Goal: Check status: Check status

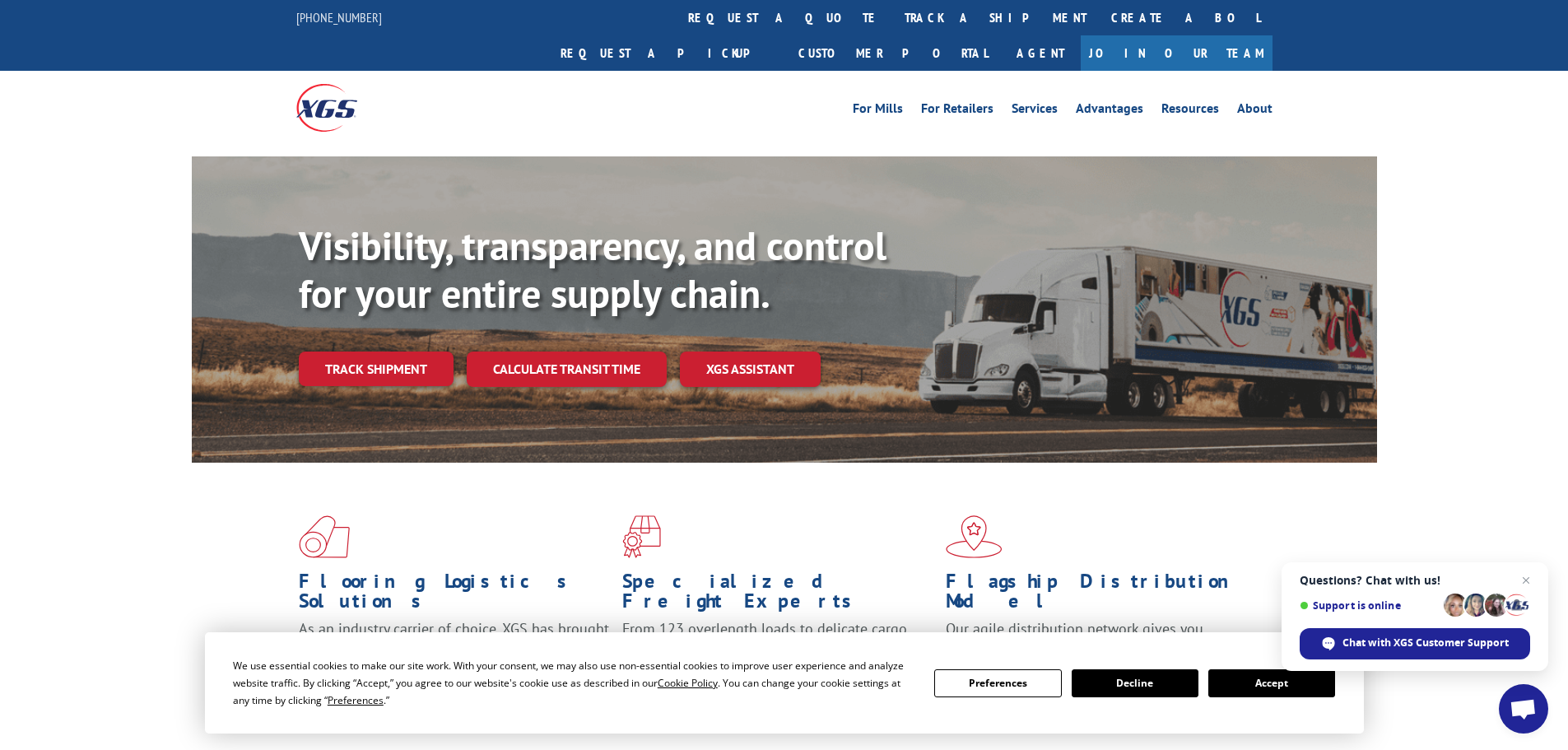
click at [1296, 682] on button "Accept" at bounding box center [1271, 683] width 127 height 28
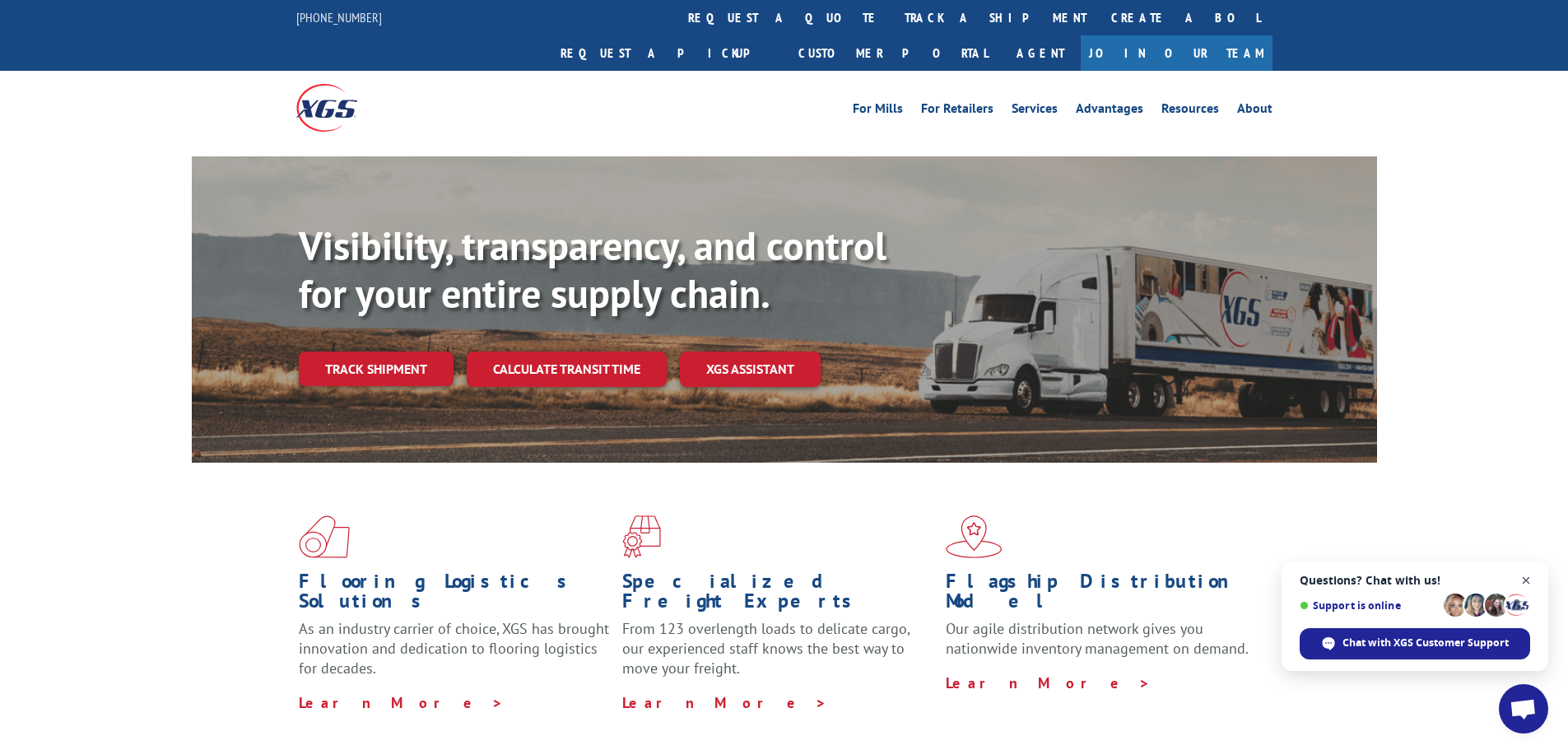
click at [1528, 580] on span "Close chat" at bounding box center [1526, 580] width 20 height 20
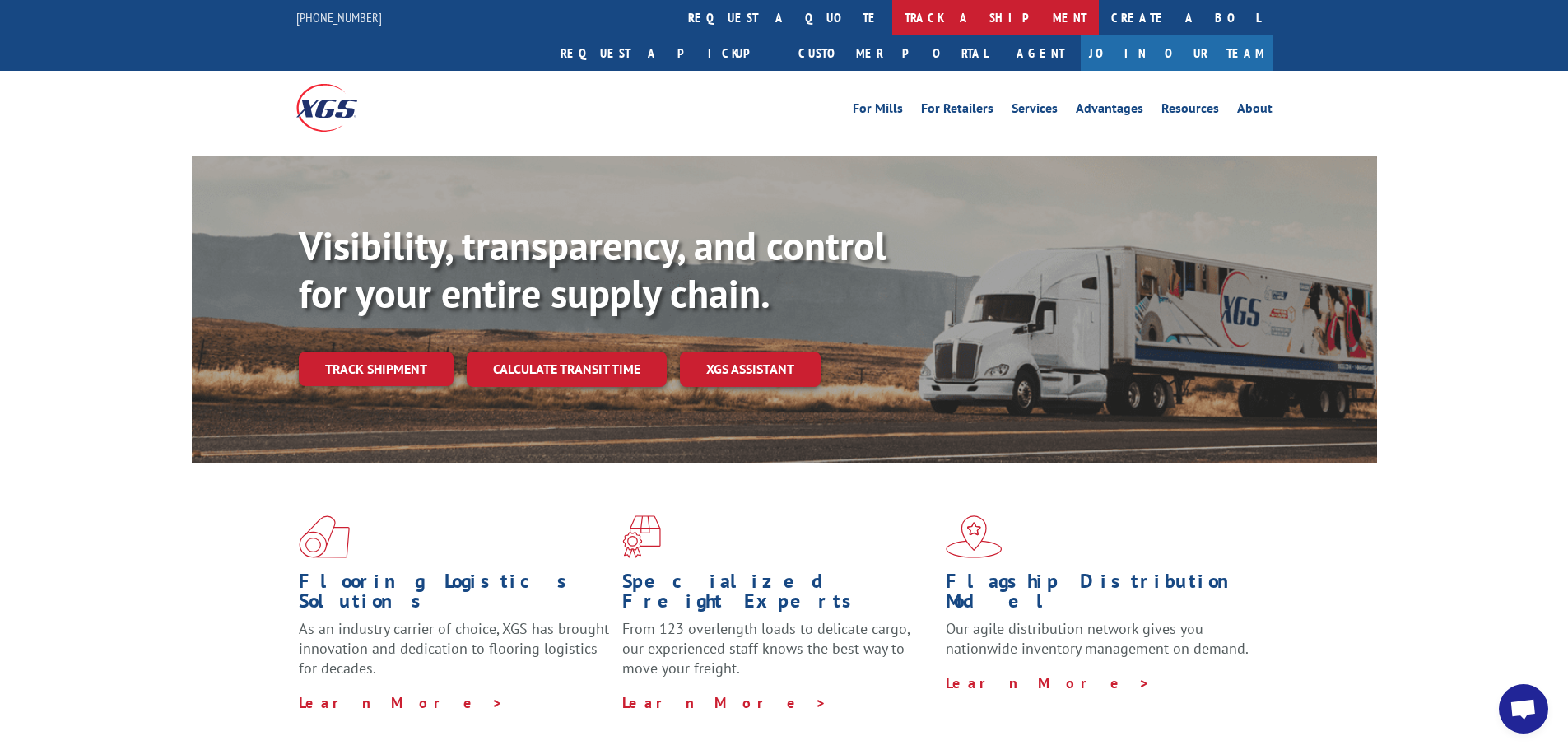
click at [892, 20] on link "track a shipment" at bounding box center [995, 17] width 207 height 36
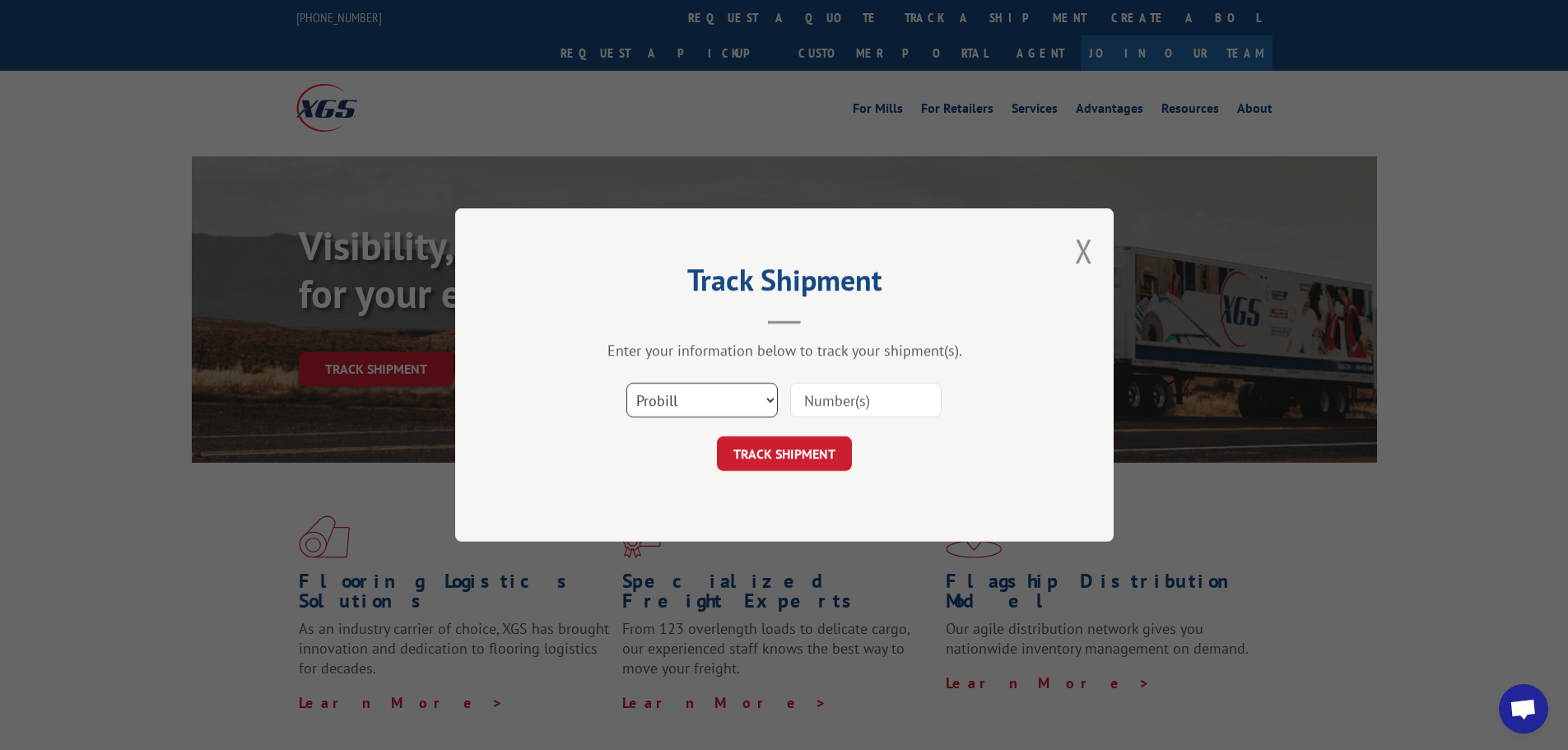
click at [767, 397] on select "Select category... Probill BOL PO" at bounding box center [701, 400] width 151 height 35
select select "bol"
click at [626, 383] on select "Select category... Probill BOL PO" at bounding box center [701, 400] width 151 height 35
click at [809, 408] on input at bounding box center [865, 400] width 151 height 35
paste input "16681743"
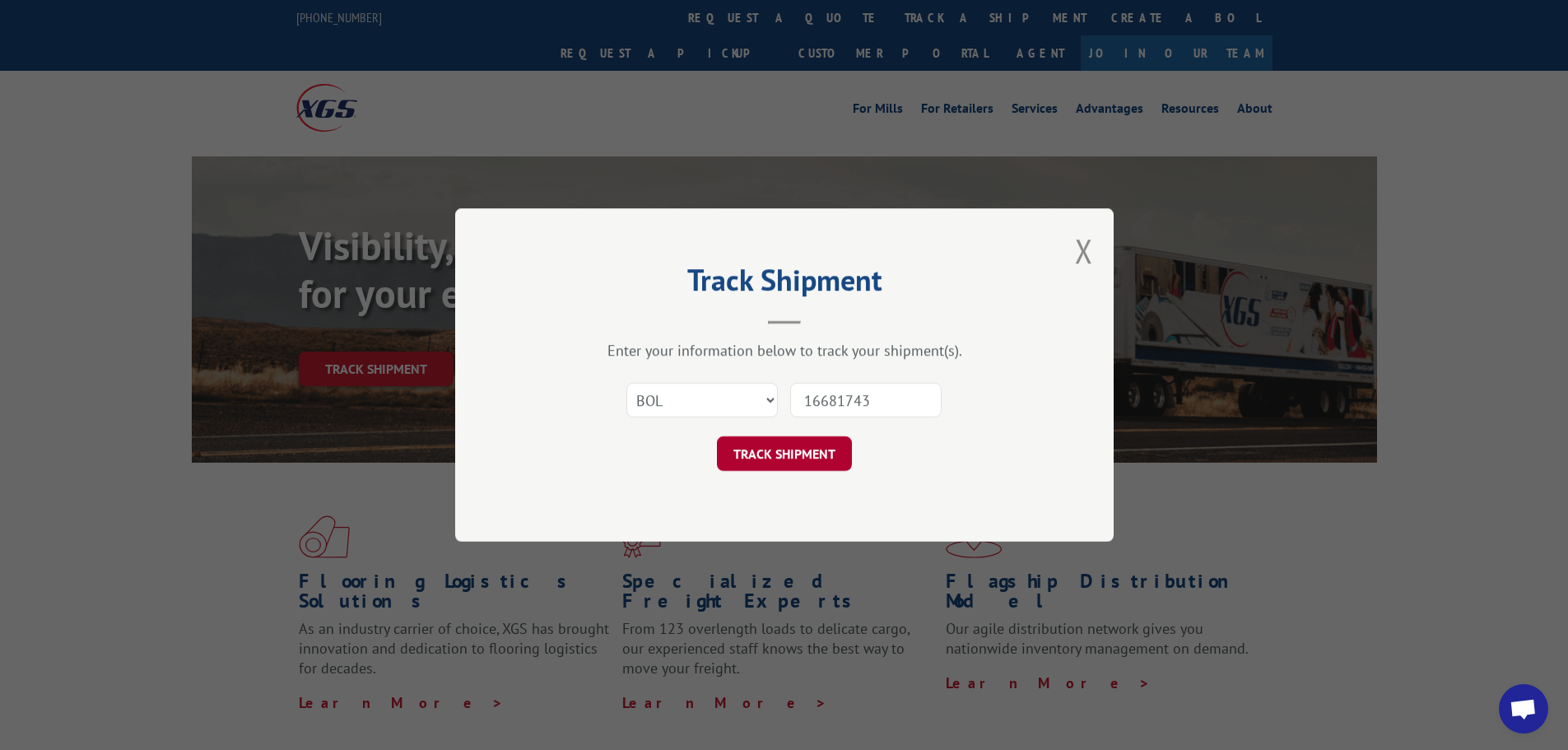
type input "16681743"
click at [782, 463] on button "TRACK SHIPMENT" at bounding box center [784, 454] width 135 height 35
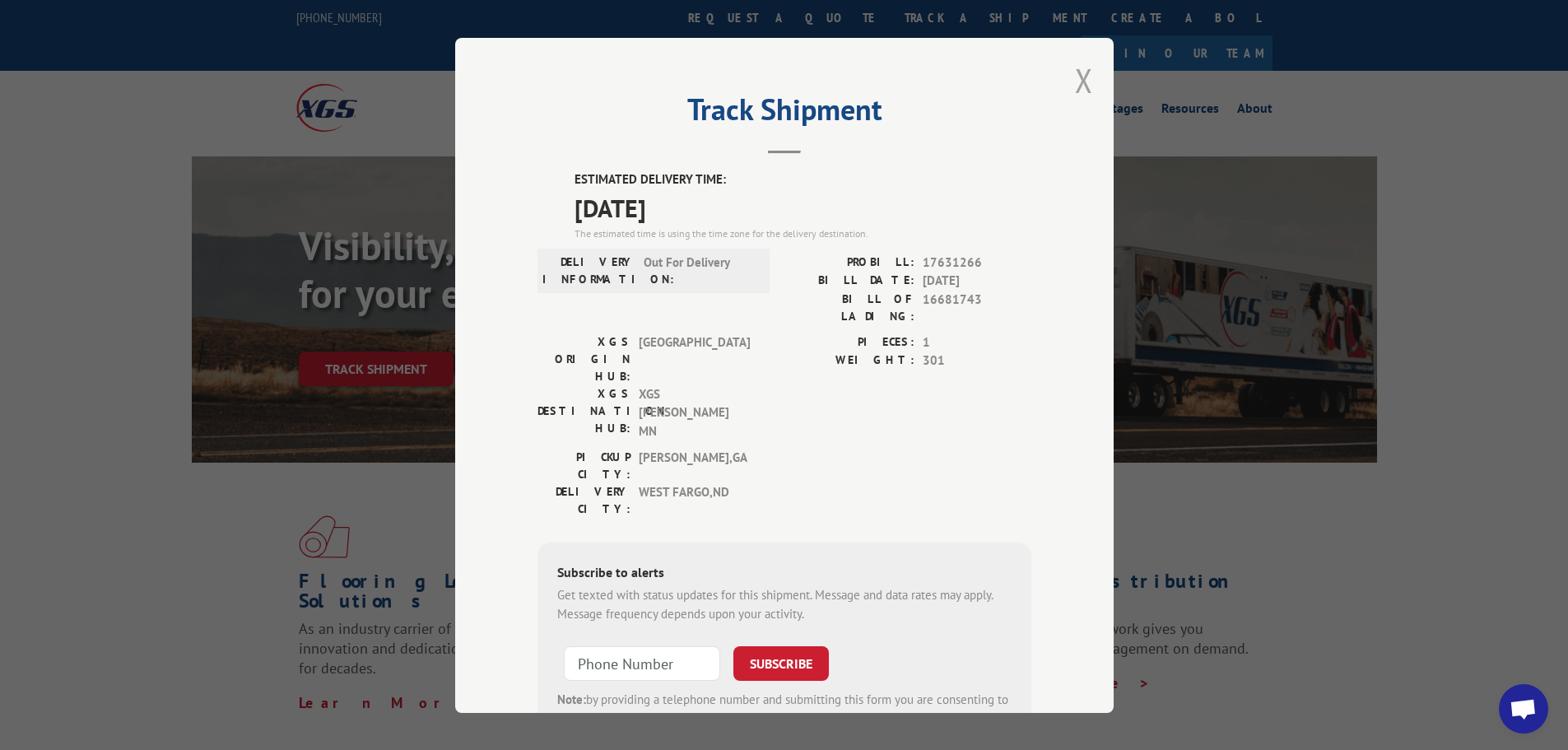
click at [1075, 86] on button "Close modal" at bounding box center [1083, 80] width 18 height 43
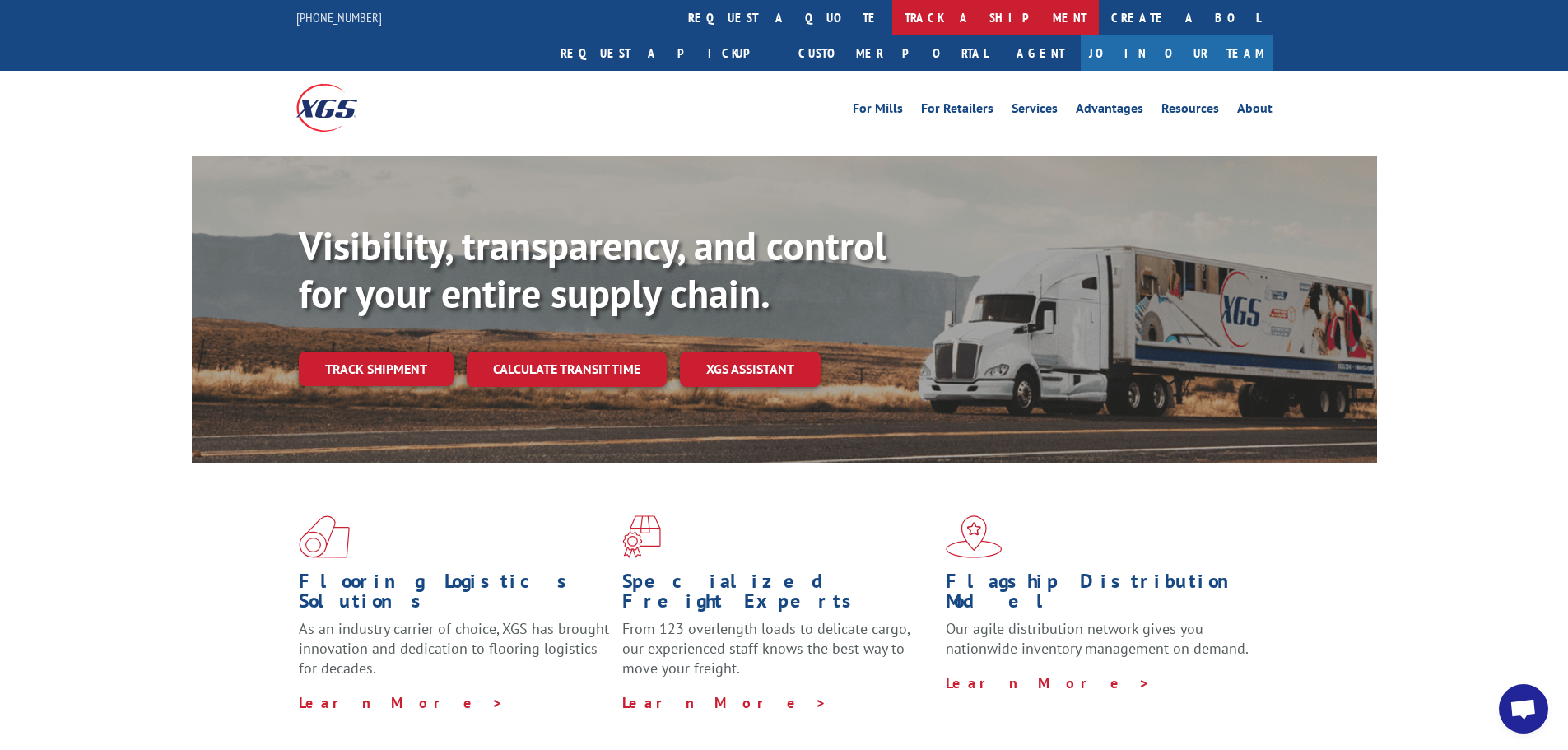
click at [892, 17] on link "track a shipment" at bounding box center [995, 17] width 207 height 36
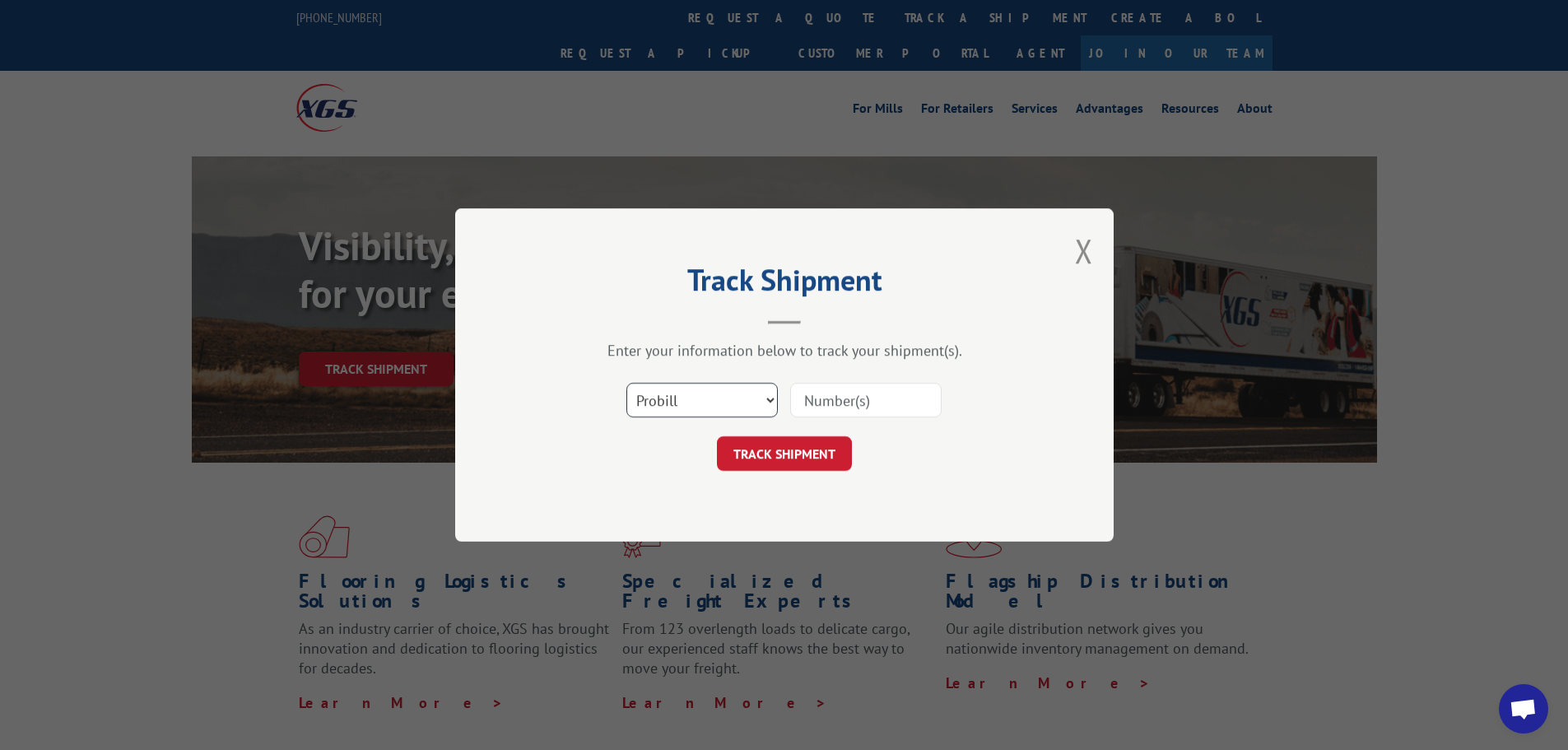
click at [772, 398] on select "Select category... Probill BOL PO" at bounding box center [701, 400] width 151 height 35
select select "bol"
click at [626, 383] on select "Select category... Probill BOL PO" at bounding box center [701, 400] width 151 height 35
click at [854, 405] on input at bounding box center [865, 400] width 151 height 35
paste input "5470606"
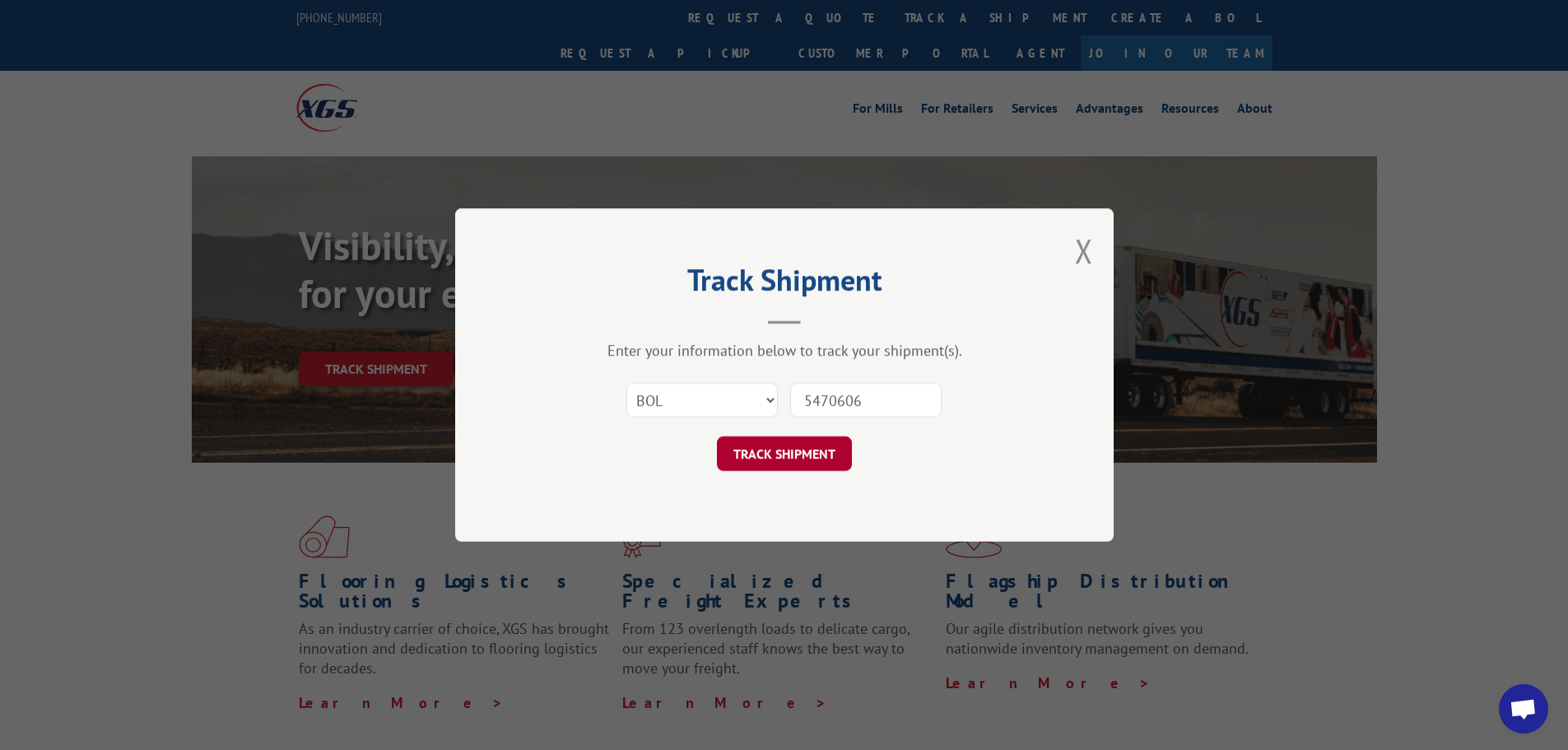
type input "5470606"
click at [797, 452] on button "TRACK SHIPMENT" at bounding box center [784, 454] width 135 height 35
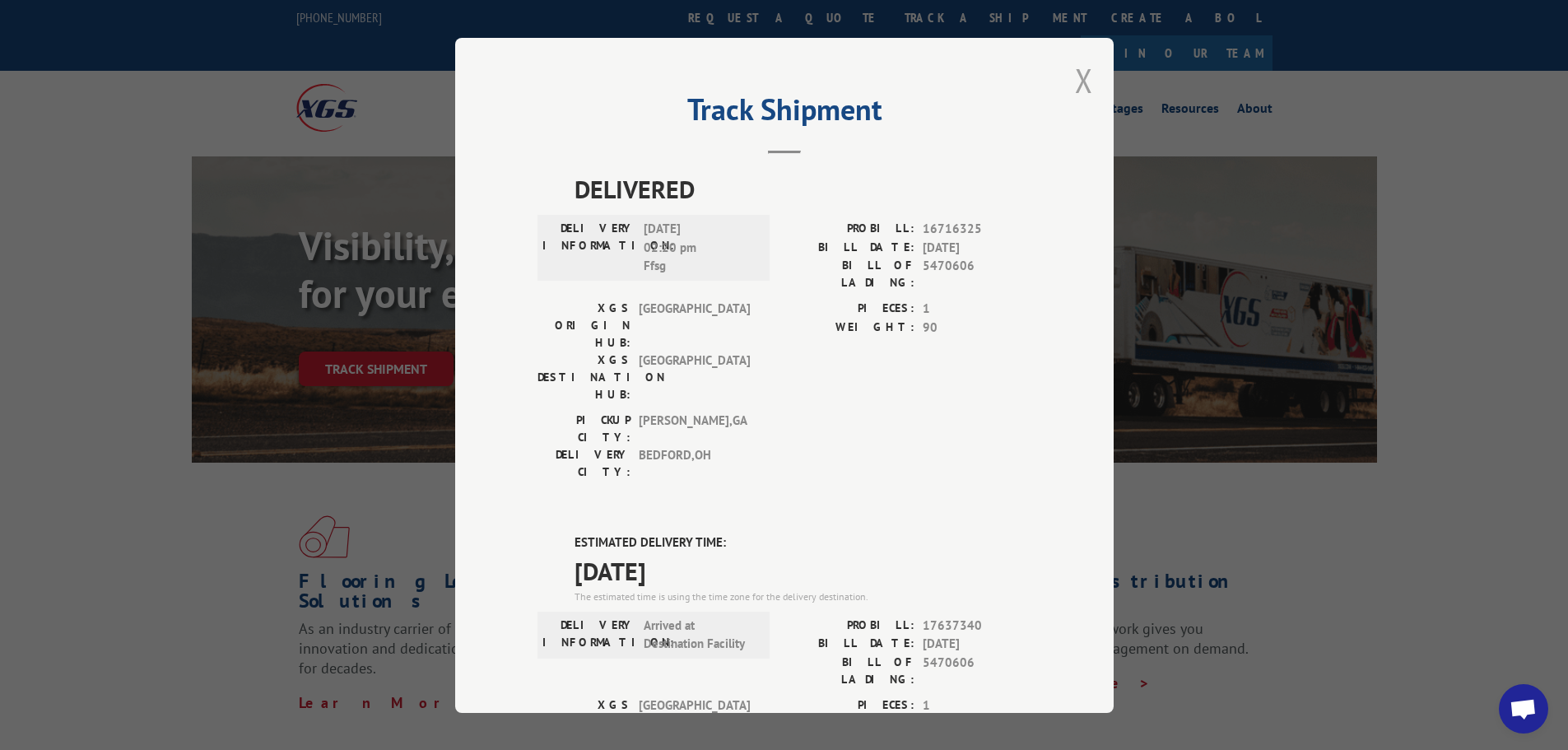
click at [1083, 87] on button "Close modal" at bounding box center [1083, 80] width 18 height 43
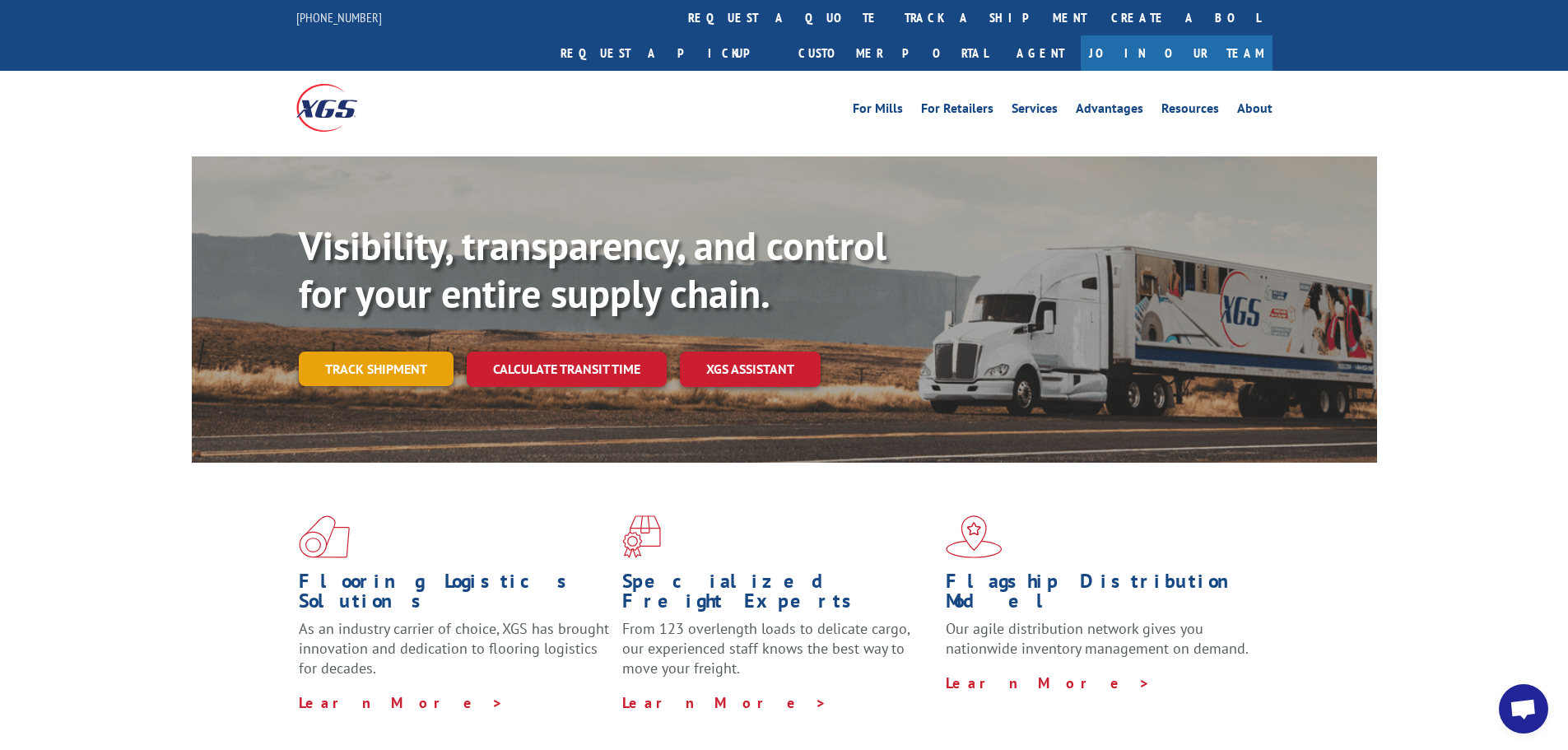
click at [396, 351] on link "Track shipment" at bounding box center [376, 368] width 155 height 35
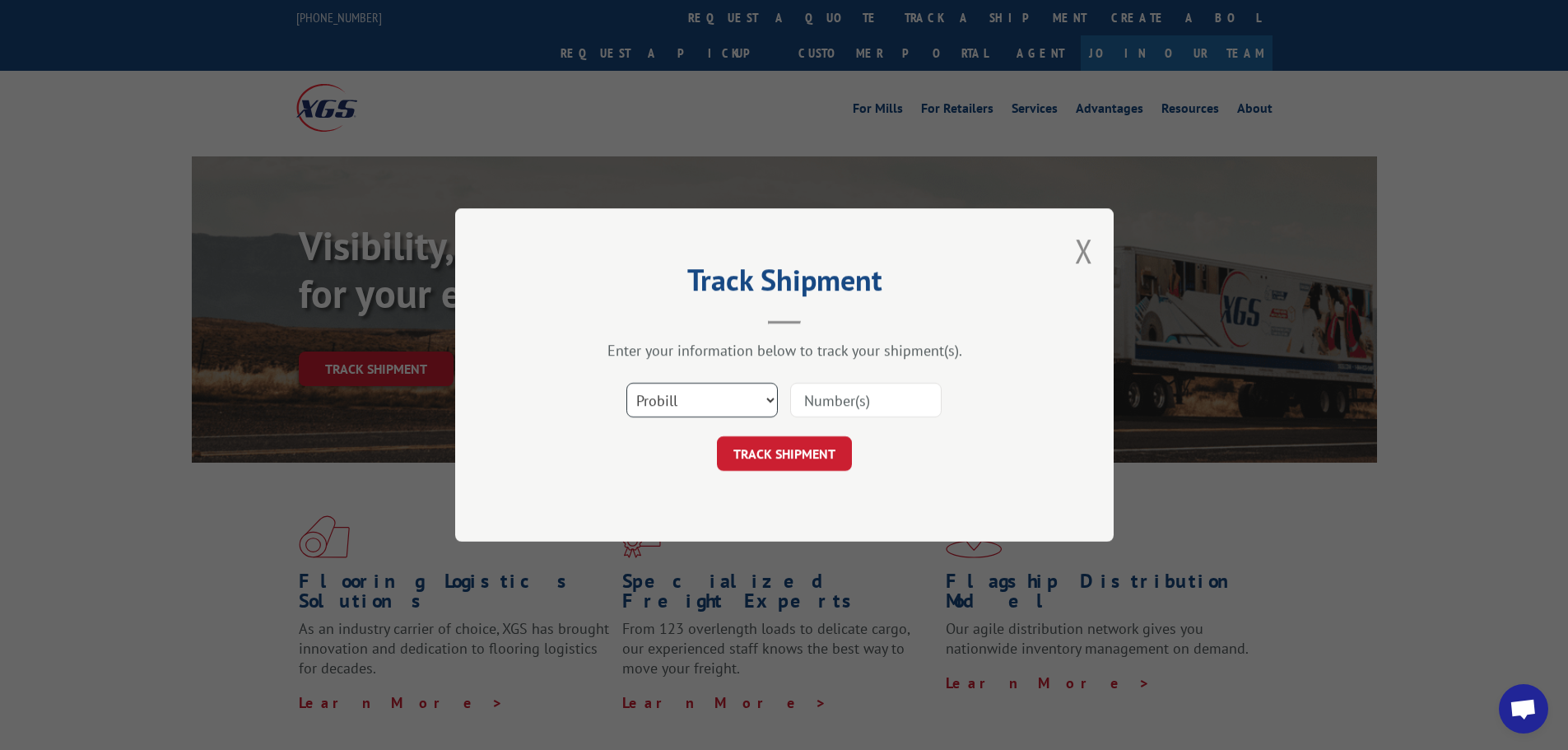
click at [767, 398] on select "Select category... Probill BOL PO" at bounding box center [701, 400] width 151 height 35
select select "bol"
click at [626, 383] on select "Select category... Probill BOL PO" at bounding box center [701, 400] width 151 height 35
click at [825, 410] on input at bounding box center [865, 400] width 151 height 35
paste input "- 5448350"
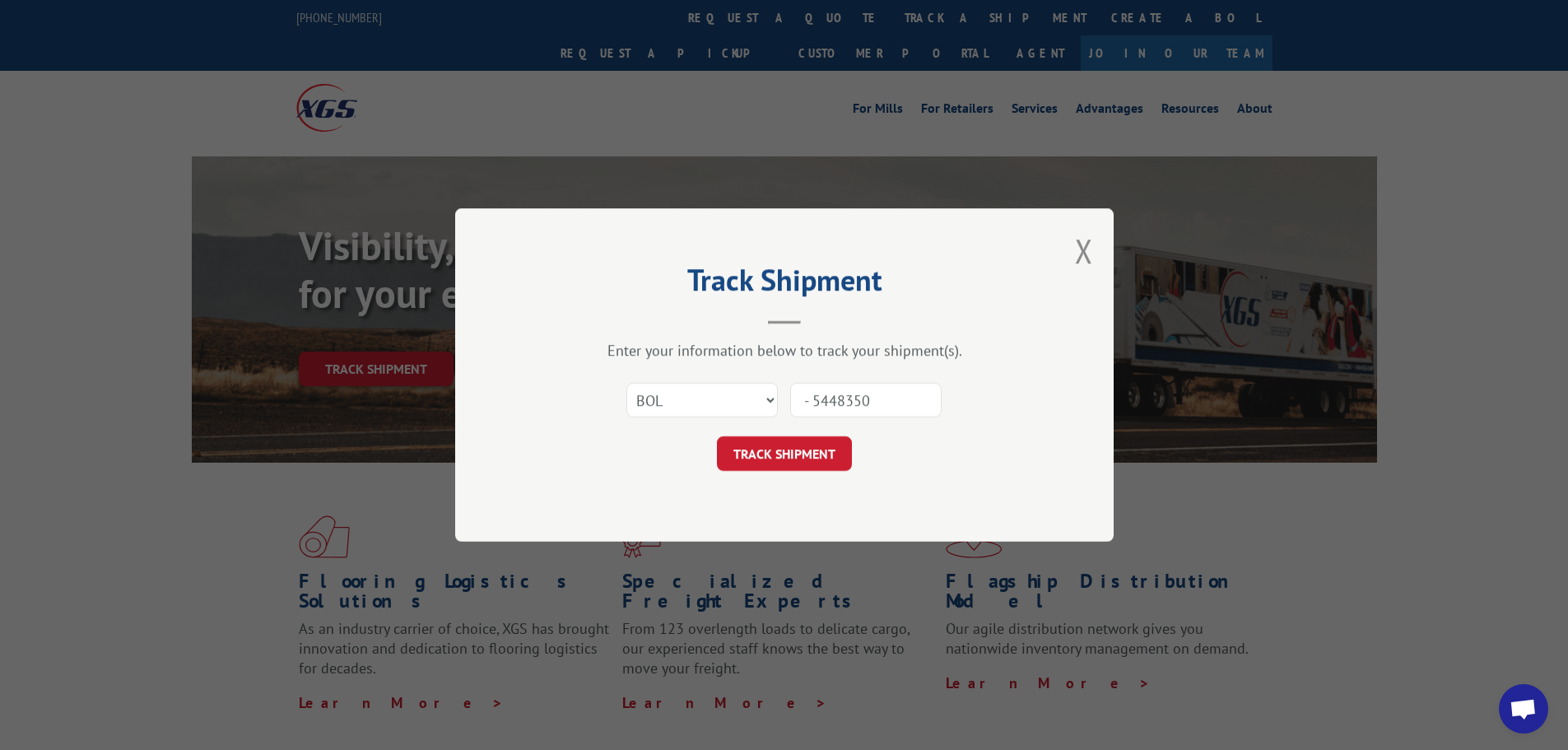
click at [814, 403] on input "- 5448350" at bounding box center [865, 400] width 151 height 35
type input "5448350"
click at [790, 460] on button "TRACK SHIPMENT" at bounding box center [784, 454] width 135 height 35
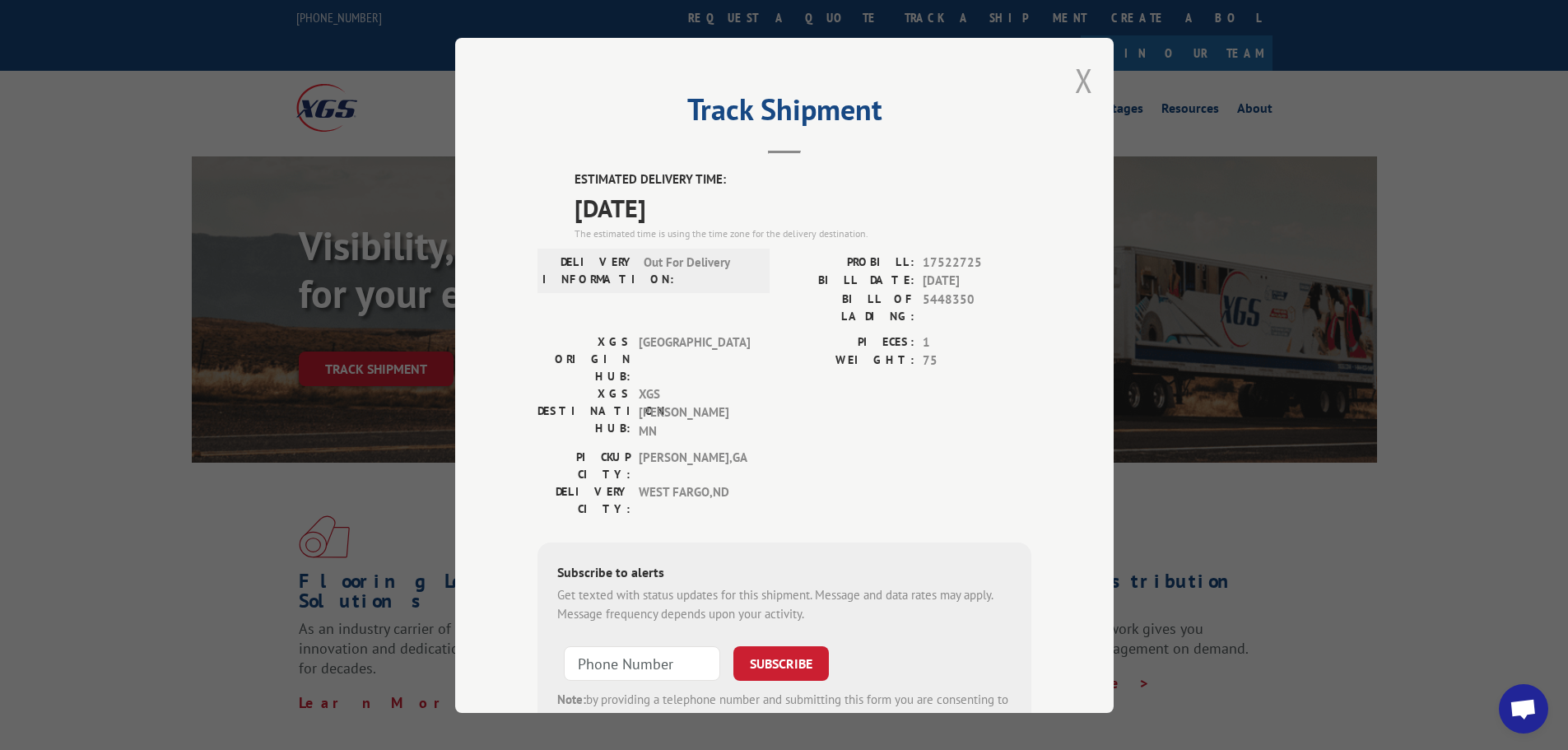
click at [1076, 83] on button "Close modal" at bounding box center [1083, 80] width 18 height 43
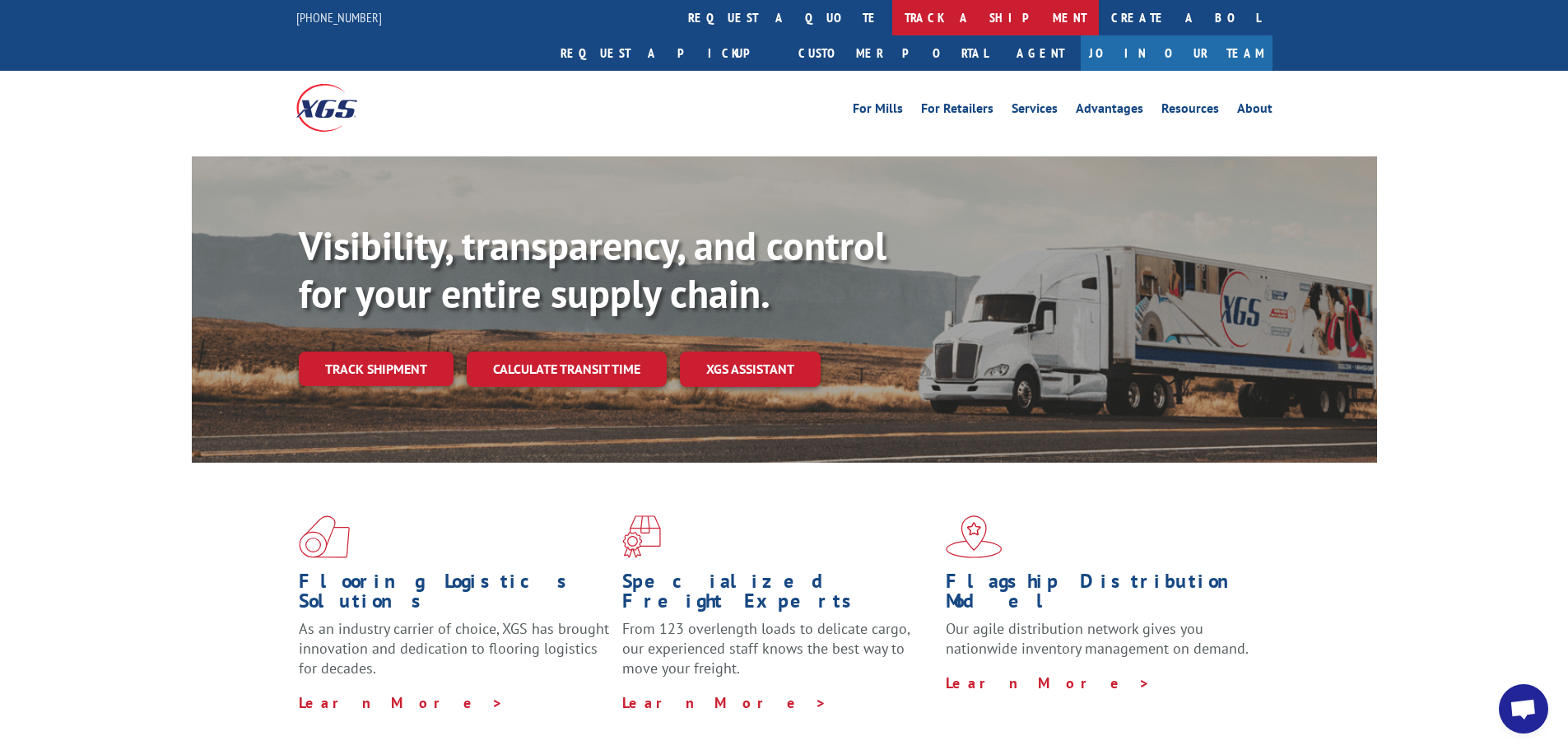
click at [892, 24] on link "track a shipment" at bounding box center [995, 17] width 207 height 36
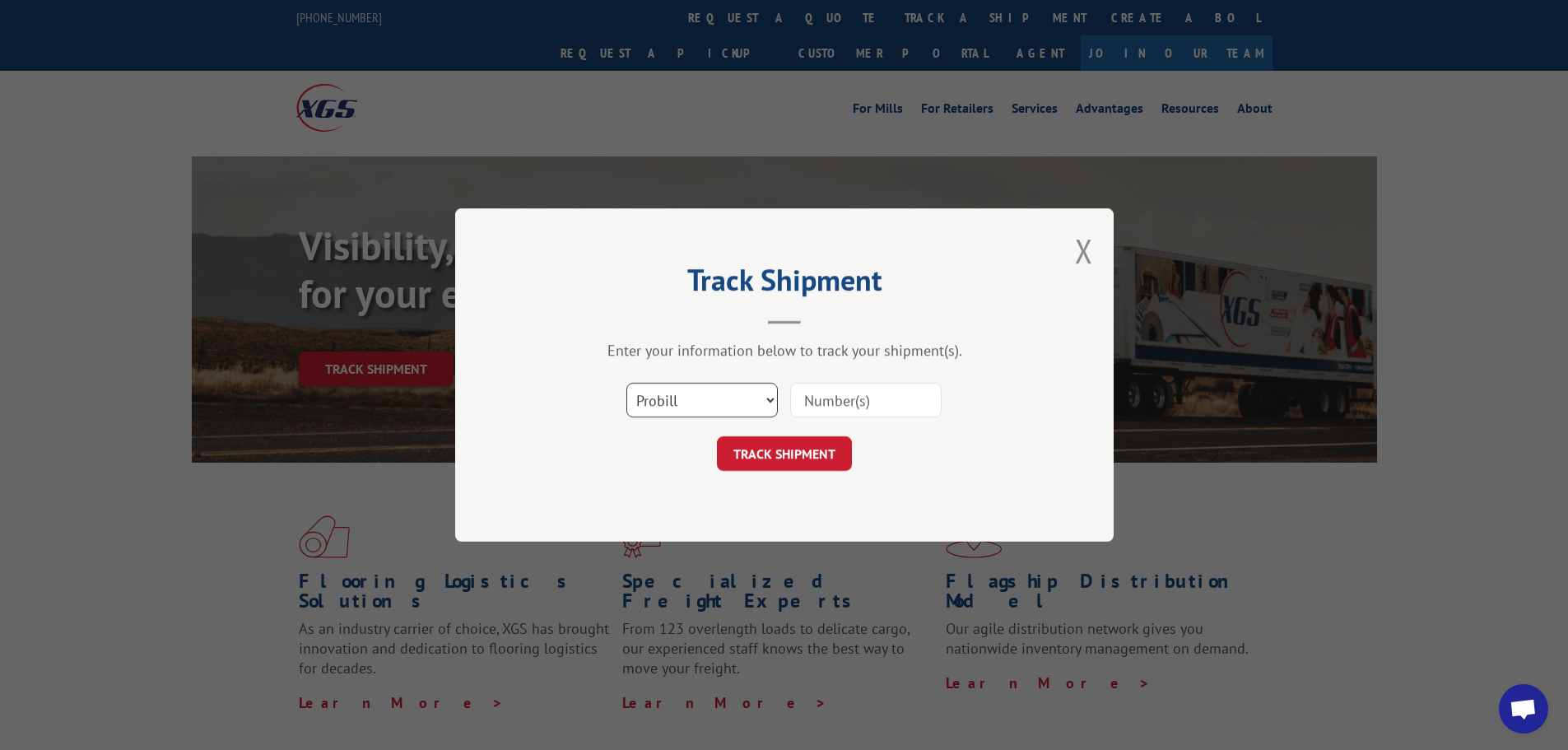
click at [765, 397] on select "Select category... Probill BOL PO" at bounding box center [701, 400] width 151 height 35
select select "bol"
click at [626, 383] on select "Select category... Probill BOL PO" at bounding box center [701, 400] width 151 height 35
click at [854, 409] on input at bounding box center [865, 400] width 151 height 35
paste input "5448350"
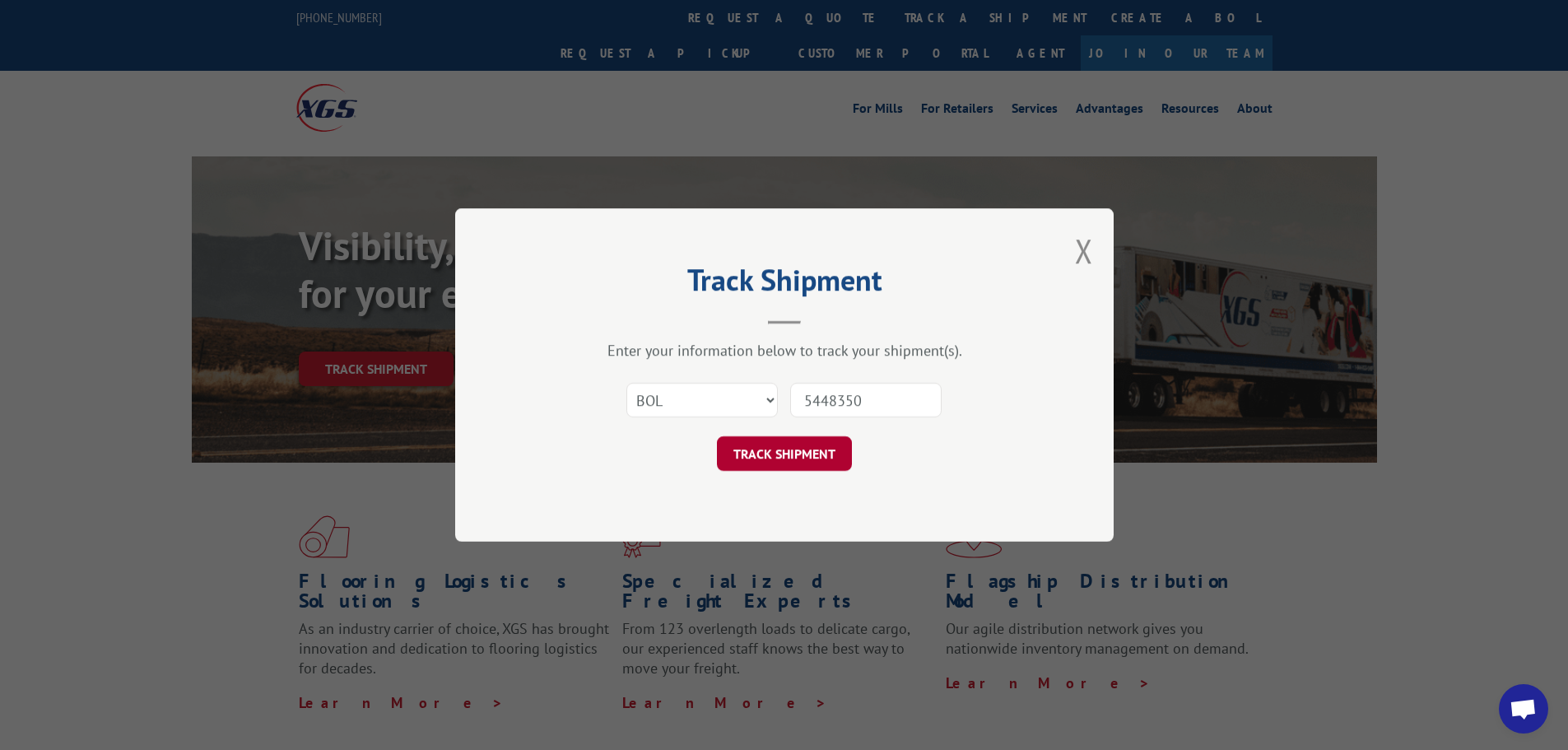
type input "5448350"
click at [774, 453] on button "TRACK SHIPMENT" at bounding box center [784, 454] width 135 height 35
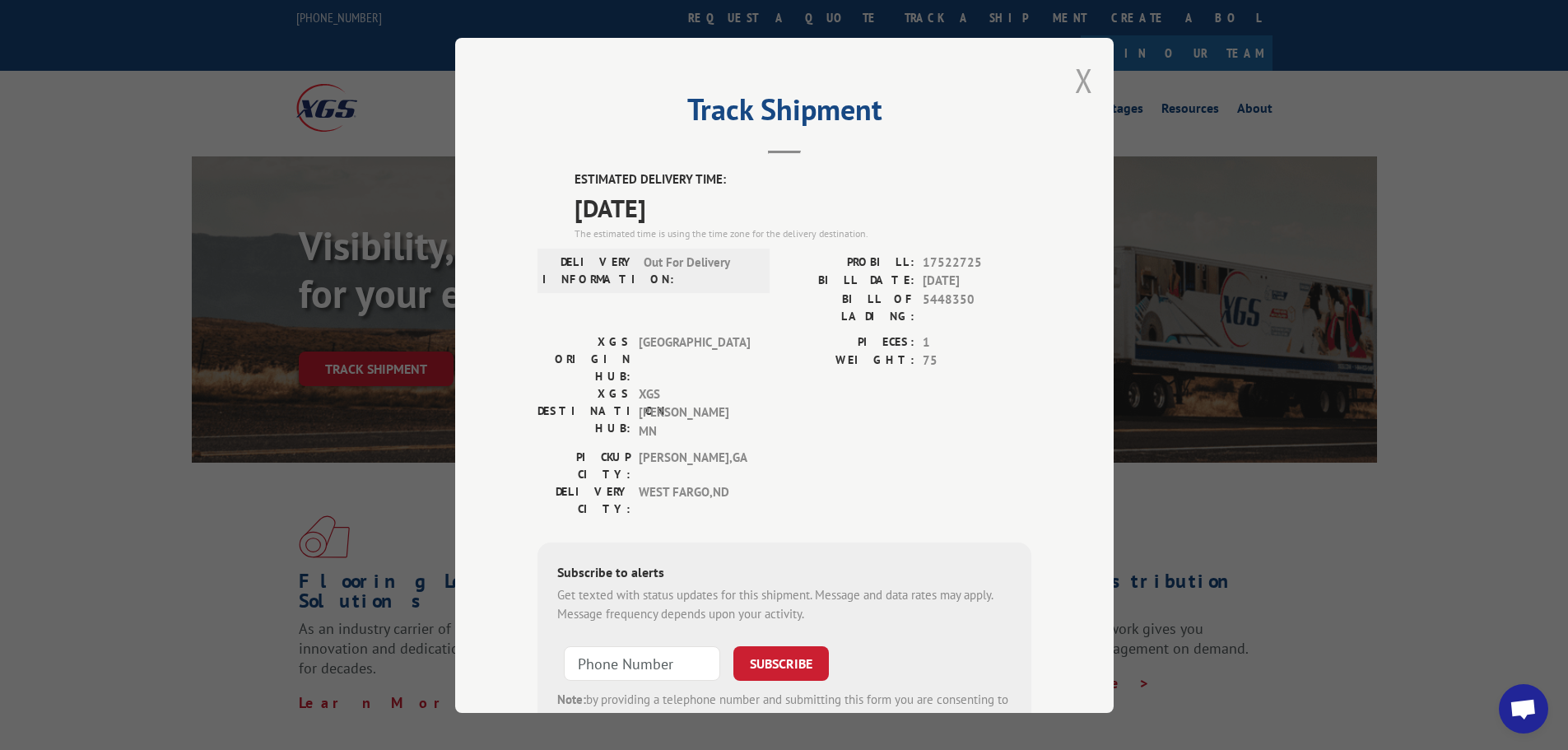
click at [1082, 83] on button "Close modal" at bounding box center [1083, 80] width 18 height 43
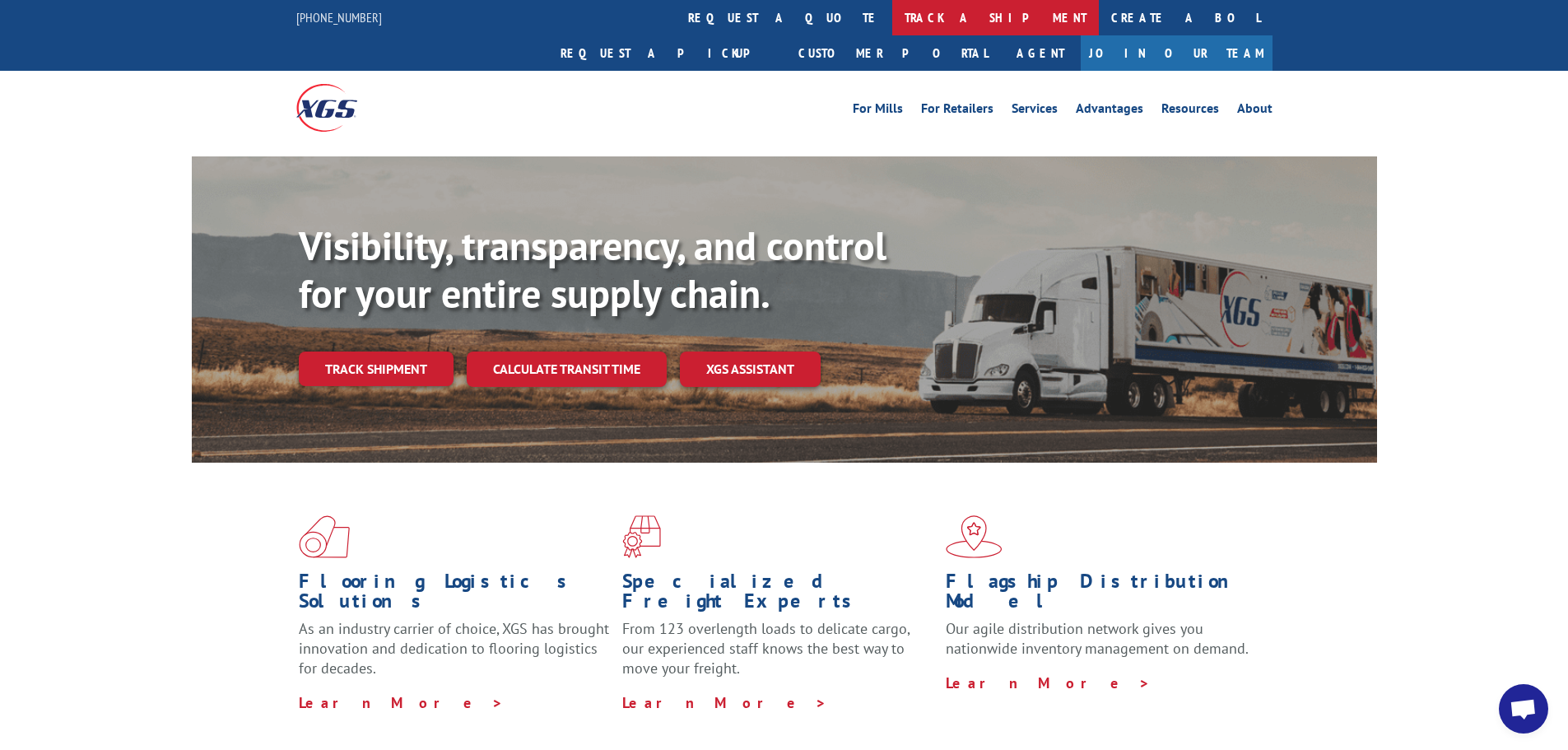
click at [892, 20] on link "track a shipment" at bounding box center [995, 17] width 207 height 36
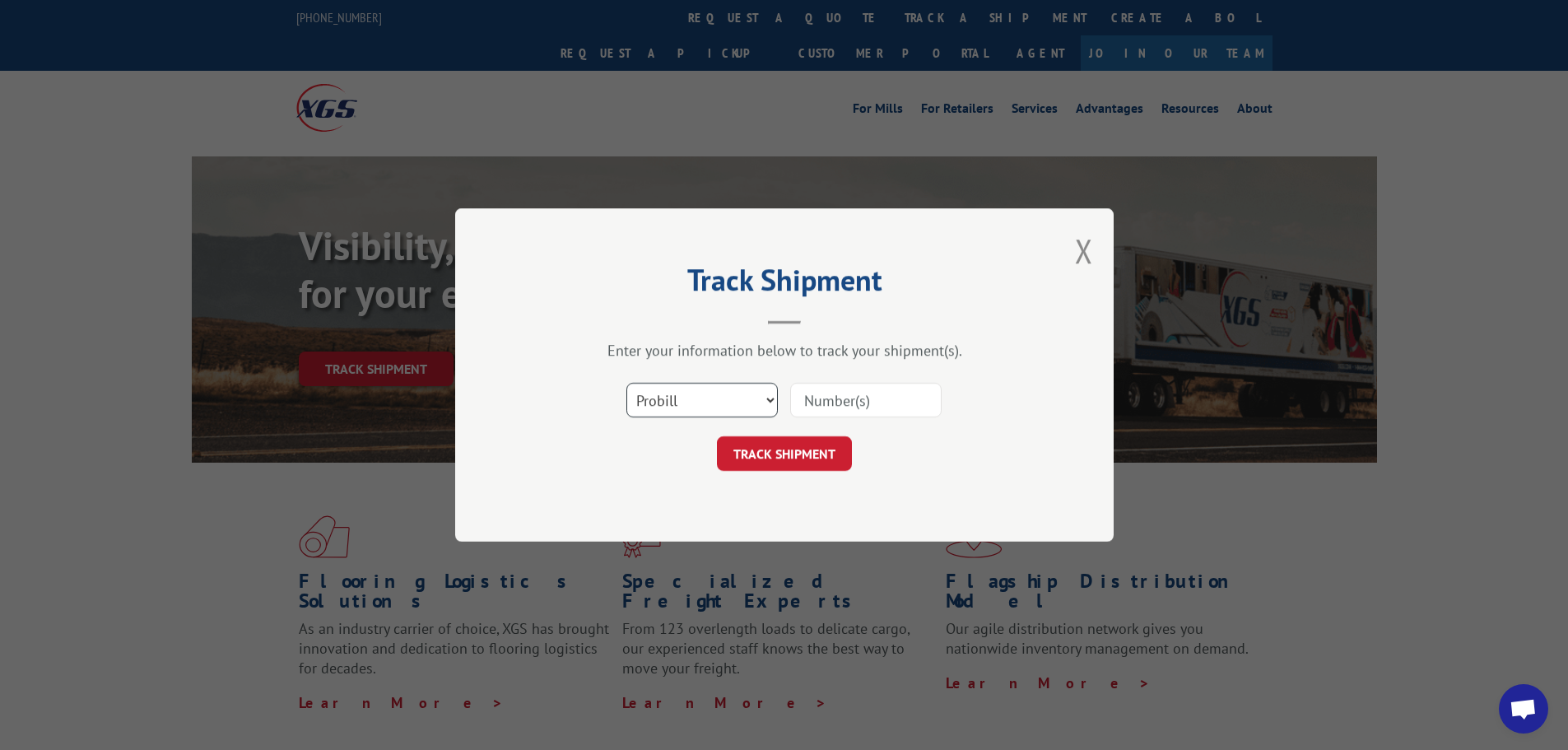
click at [767, 392] on select "Select category... Probill BOL PO" at bounding box center [701, 400] width 151 height 35
select select "bol"
click at [626, 383] on select "Select category... Probill BOL PO" at bounding box center [701, 400] width 151 height 35
click at [820, 406] on input at bounding box center [865, 400] width 151 height 35
paste input "- 5474781"
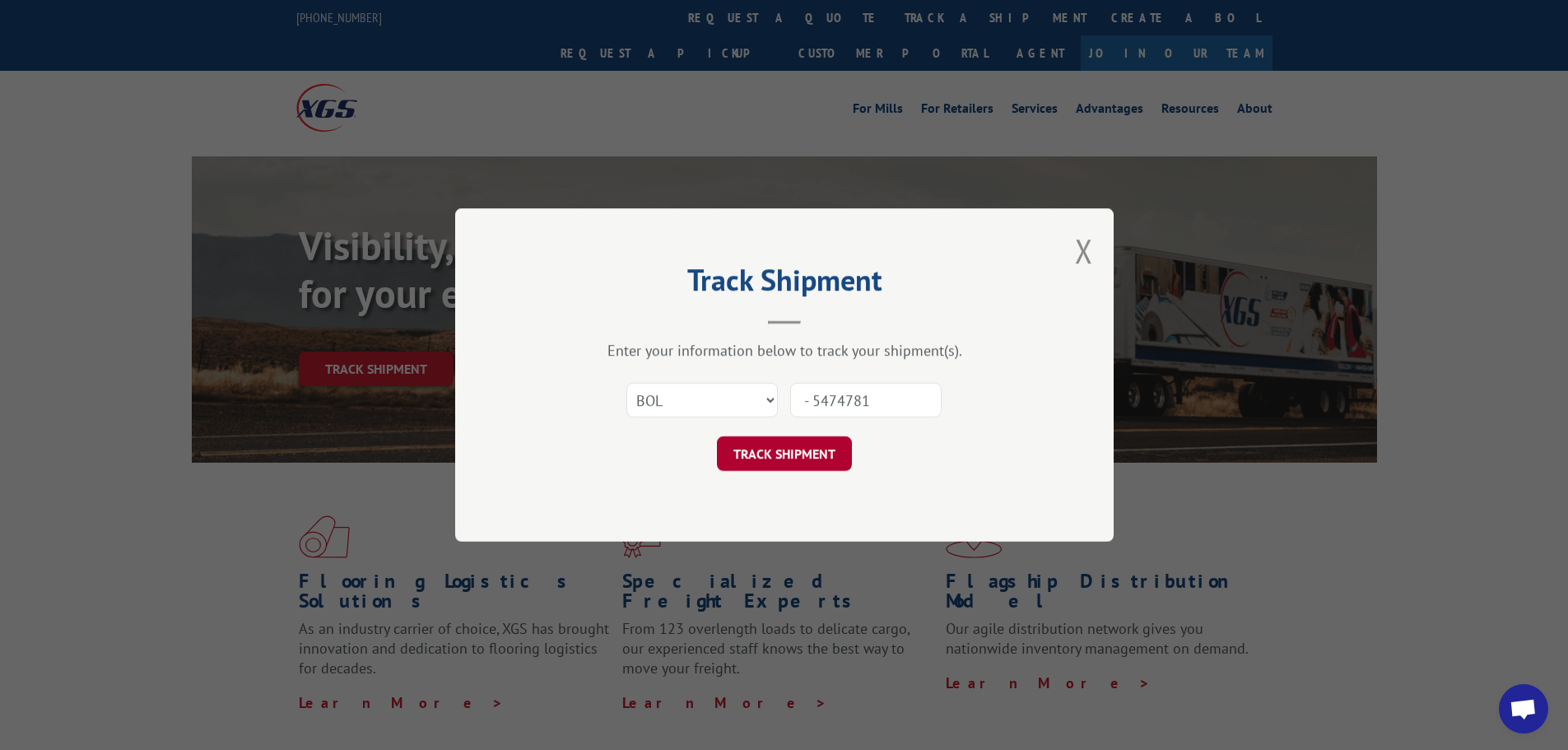
type input "- 5474781"
click at [805, 462] on button "TRACK SHIPMENT" at bounding box center [784, 454] width 135 height 35
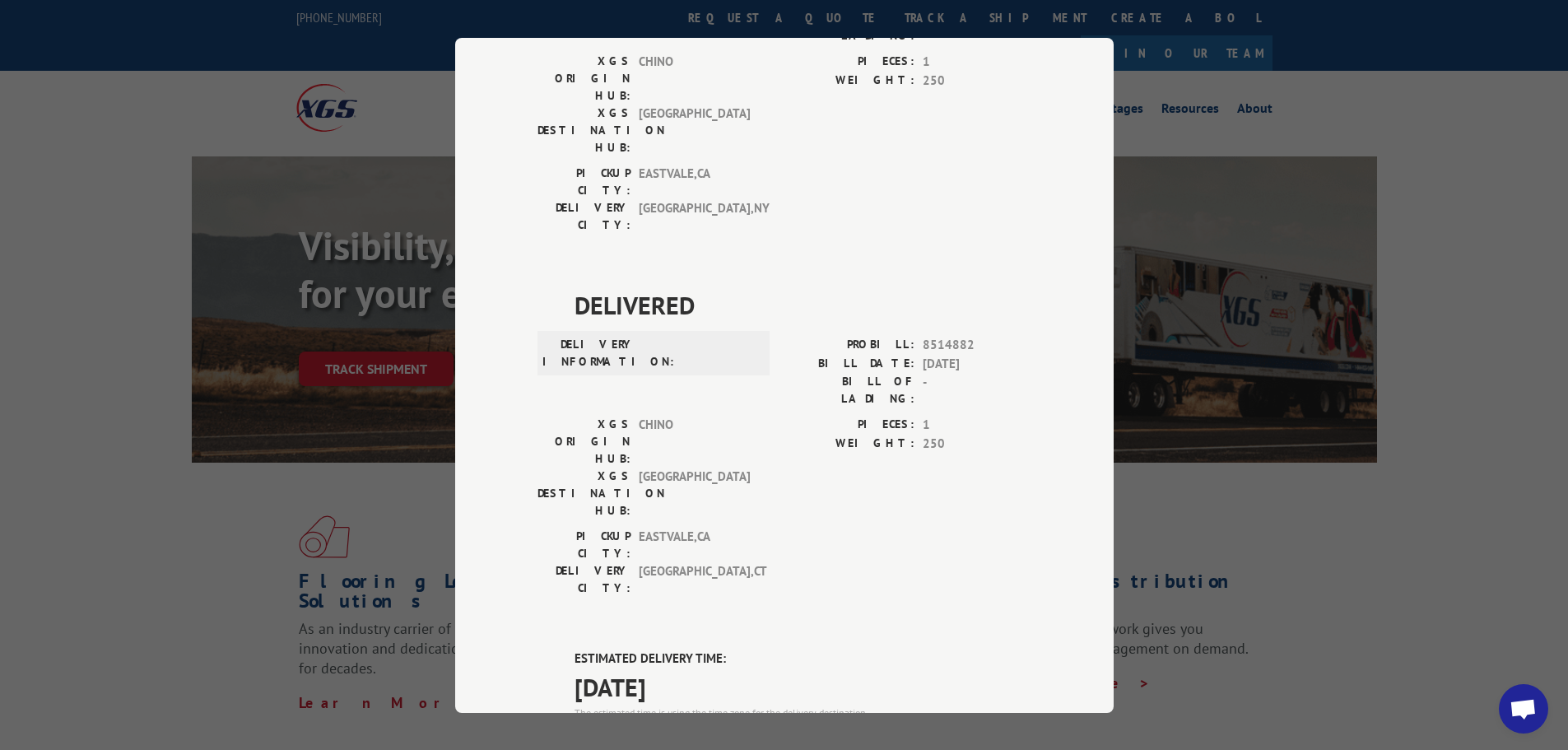
scroll to position [594, 0]
